Goal: Transaction & Acquisition: Purchase product/service

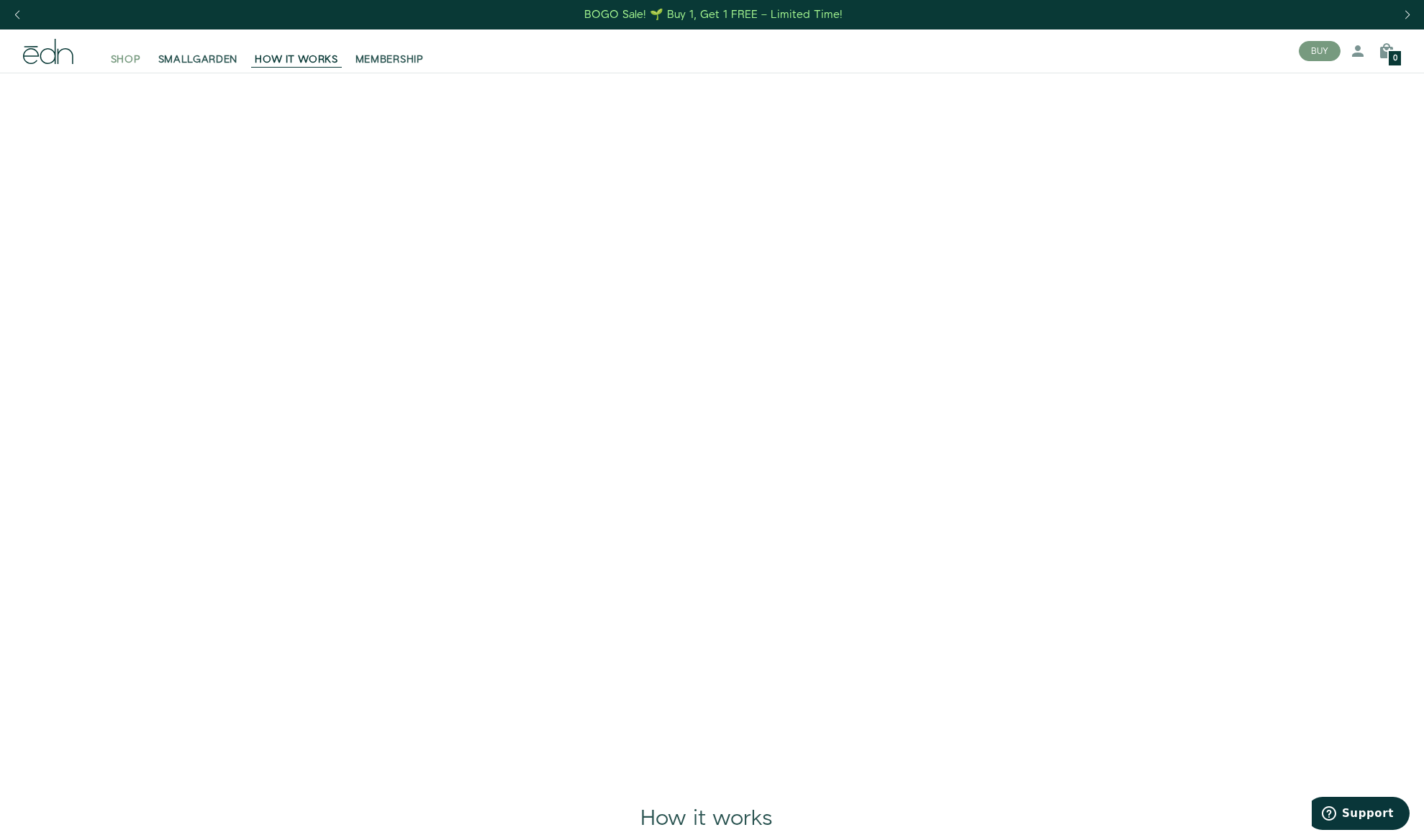
click at [121, 58] on span "SHOP" at bounding box center [126, 59] width 30 height 14
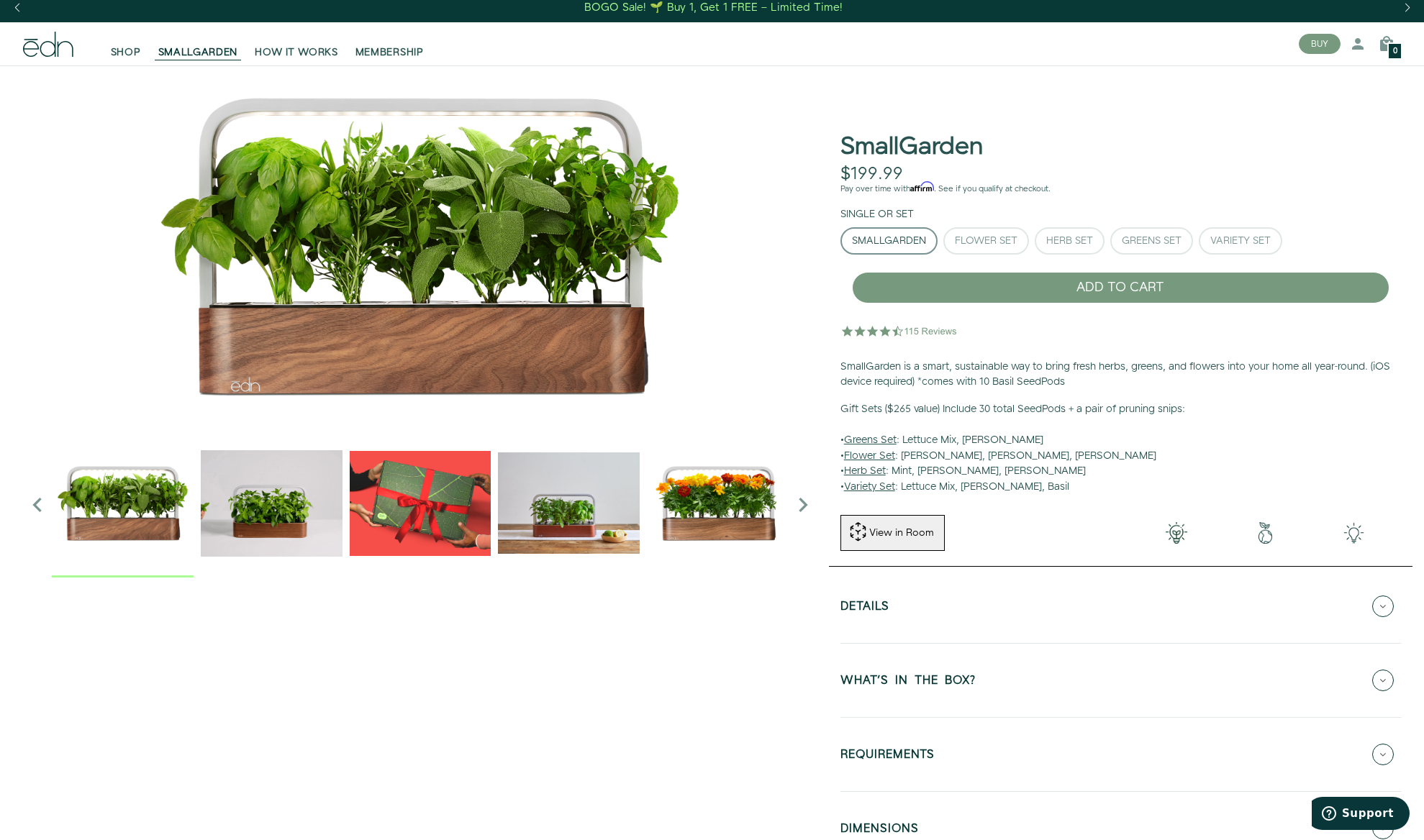
scroll to position [8, 0]
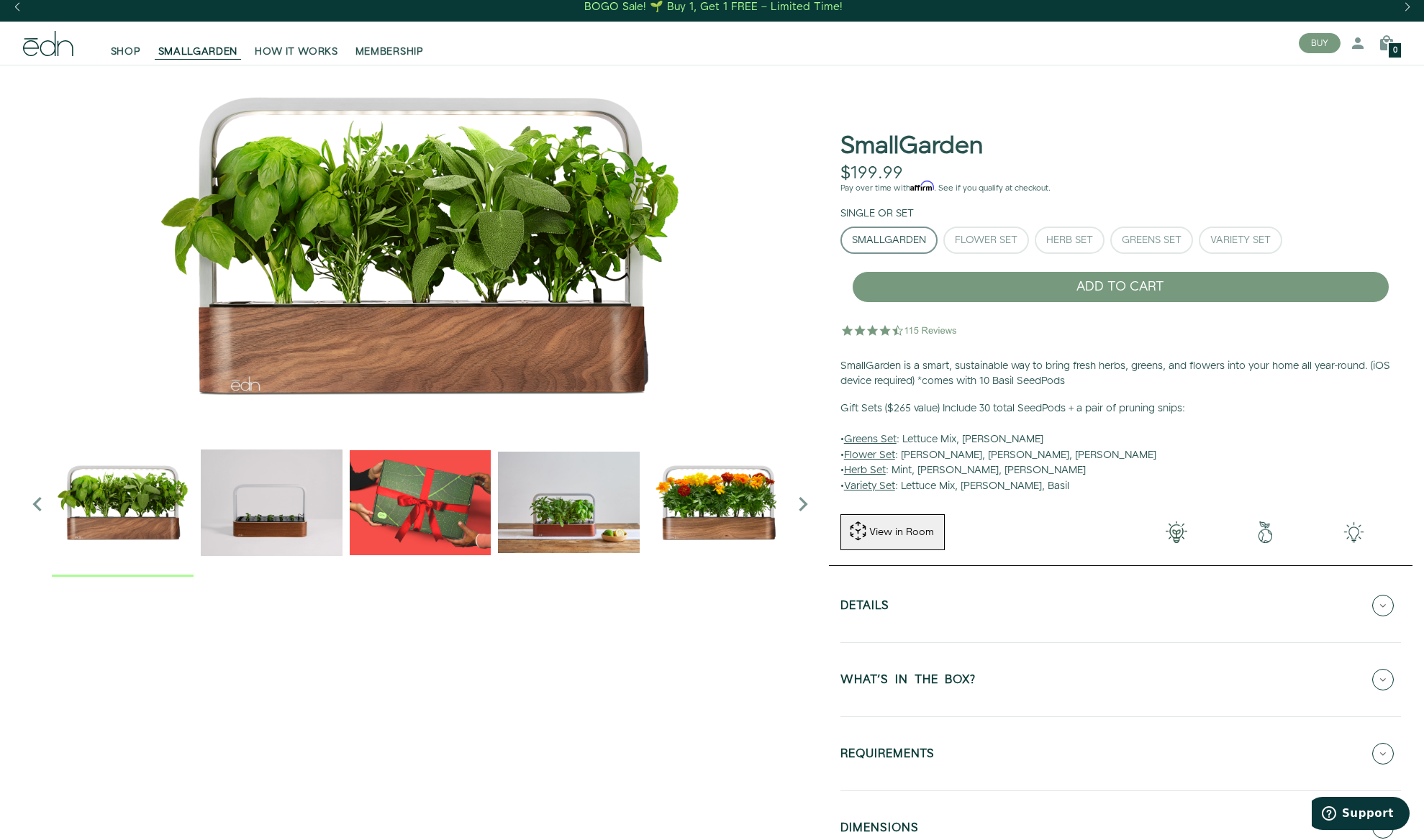
click at [457, 658] on div at bounding box center [420, 468] width 817 height 807
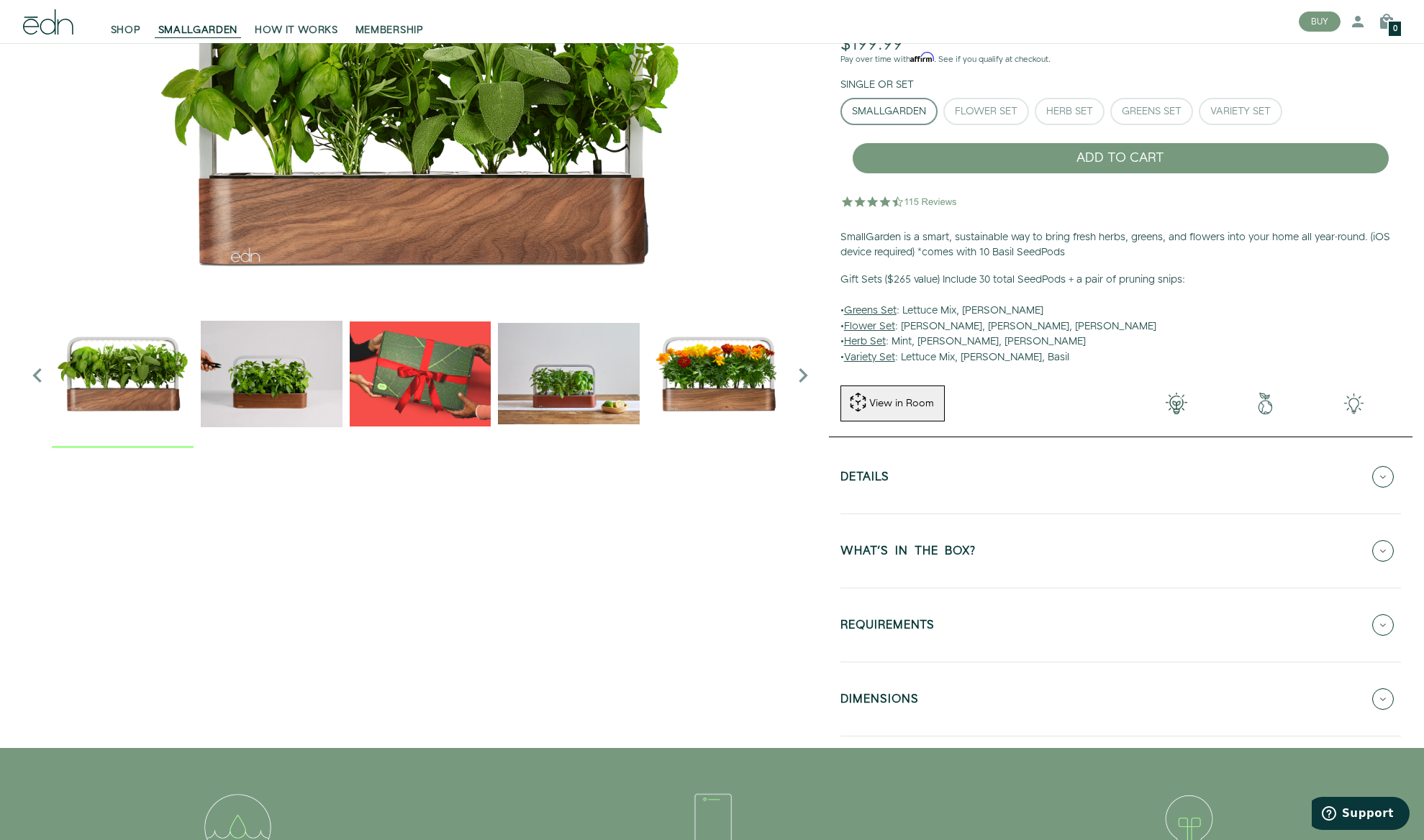
scroll to position [140, 0]
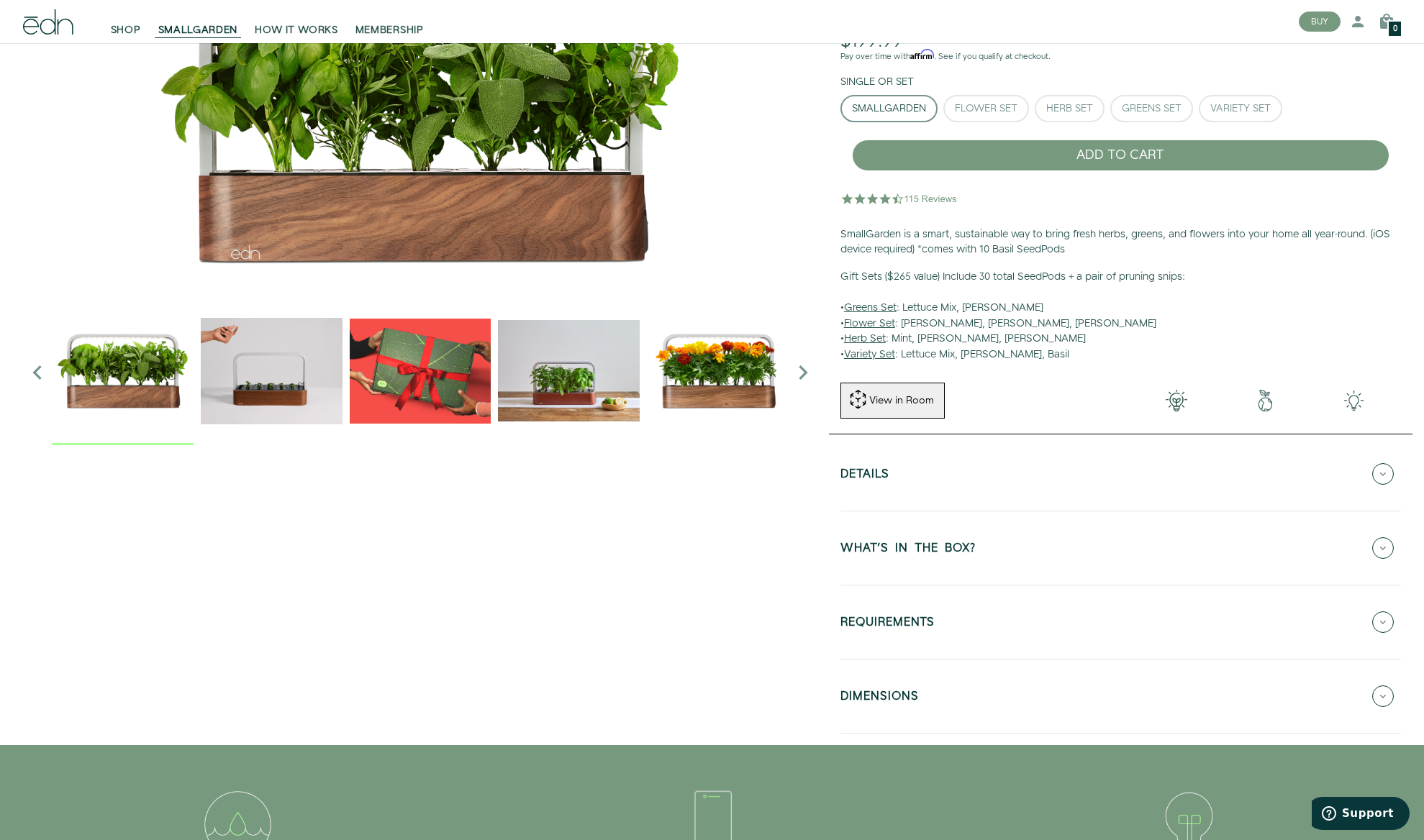
click at [931, 477] on button "Details" at bounding box center [1120, 474] width 560 height 50
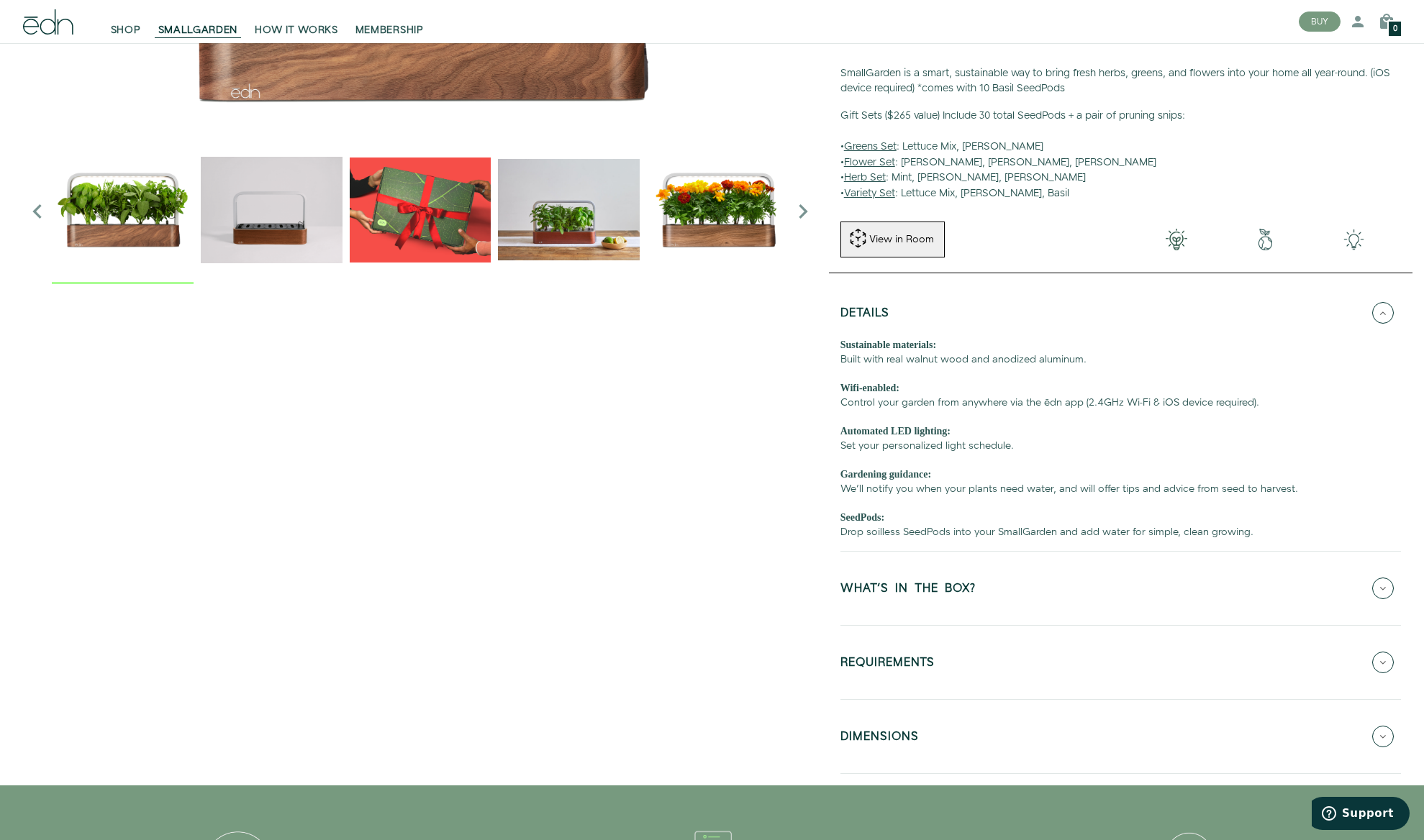
click at [886, 600] on button "WHAT'S IN THE BOX?" at bounding box center [1120, 588] width 560 height 50
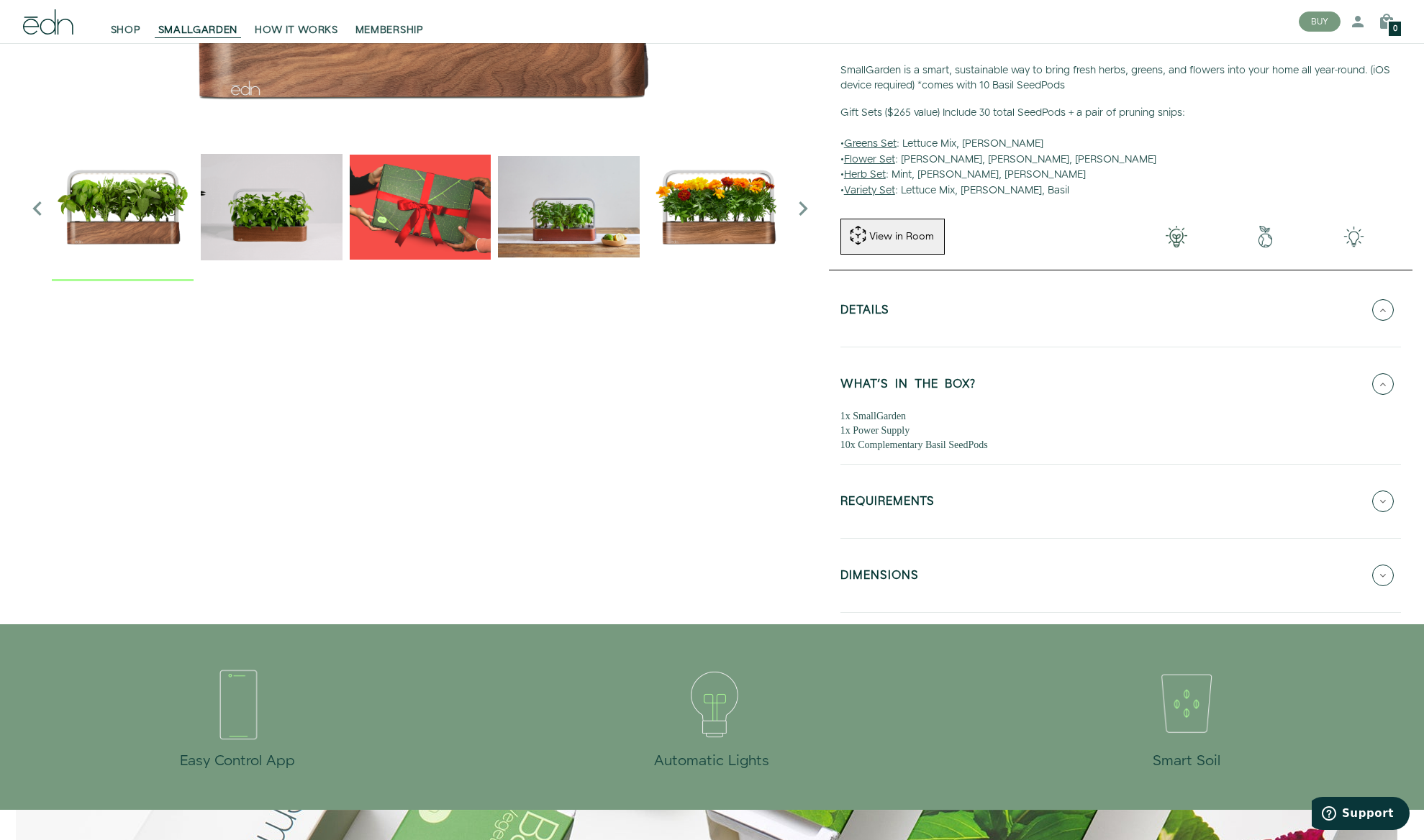
scroll to position [301, 0]
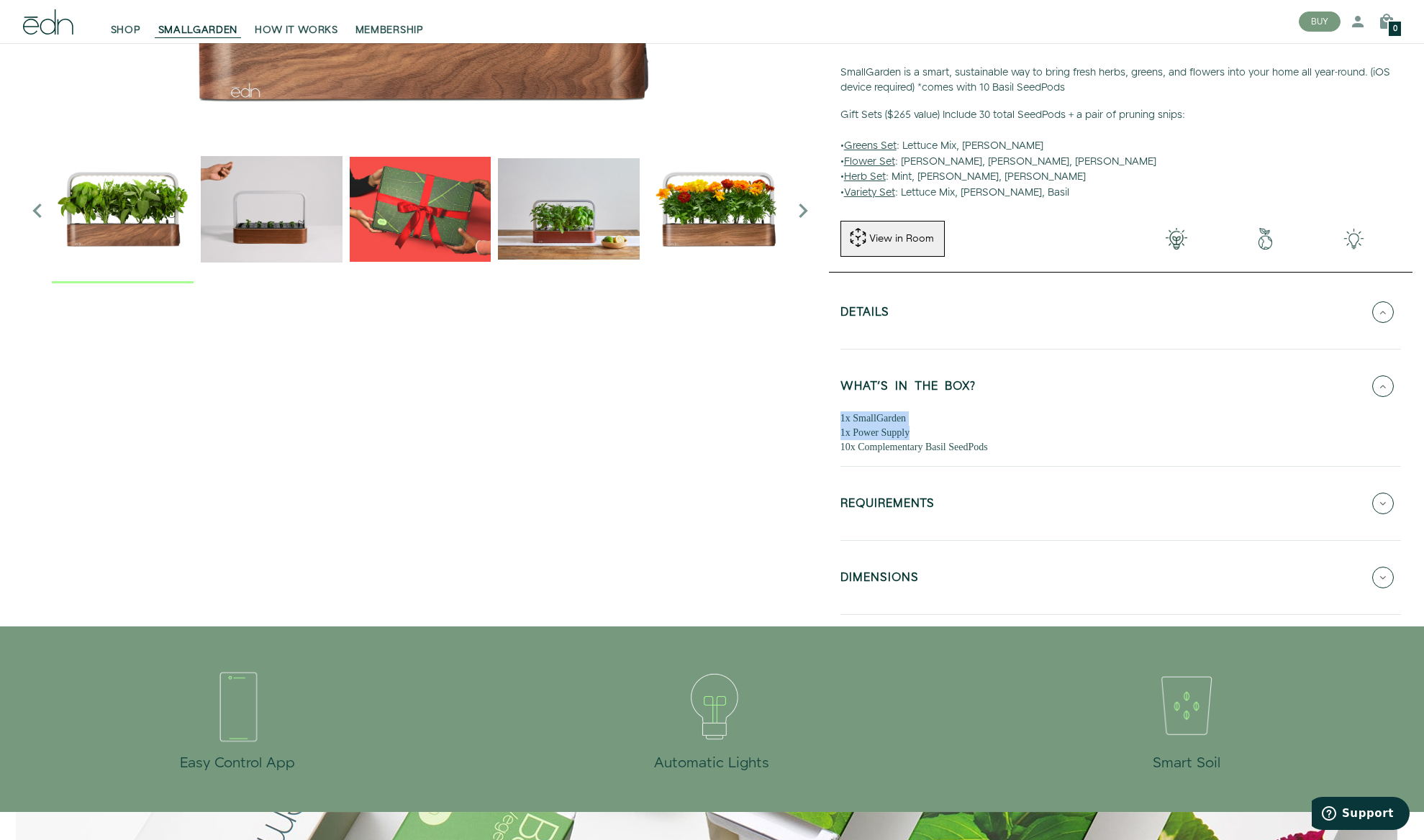
drag, startPoint x: 893, startPoint y: 428, endPoint x: 867, endPoint y: 422, distance: 26.7
click at [840, 418] on div "1x SmallGarden 1x Power Supply 10x Complementary Basil SeedPods" at bounding box center [1120, 433] width 560 height 43
copy div "1x SmallGarden 1x Power Supply"
